Goal: Find specific page/section: Find specific page/section

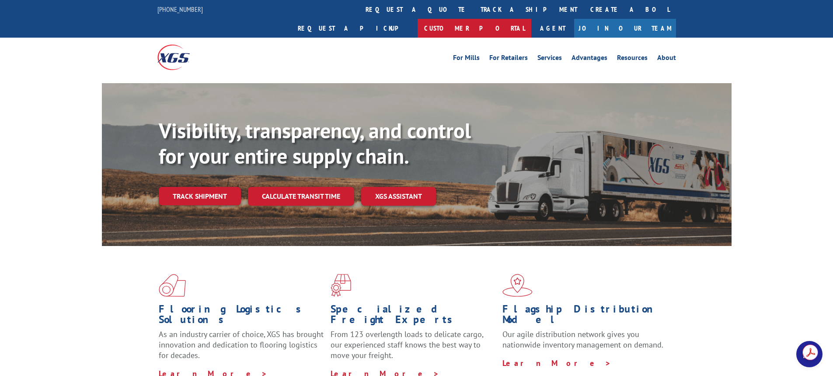
click at [531, 19] on link "Customer Portal" at bounding box center [475, 28] width 114 height 19
